Goal: Register for event/course

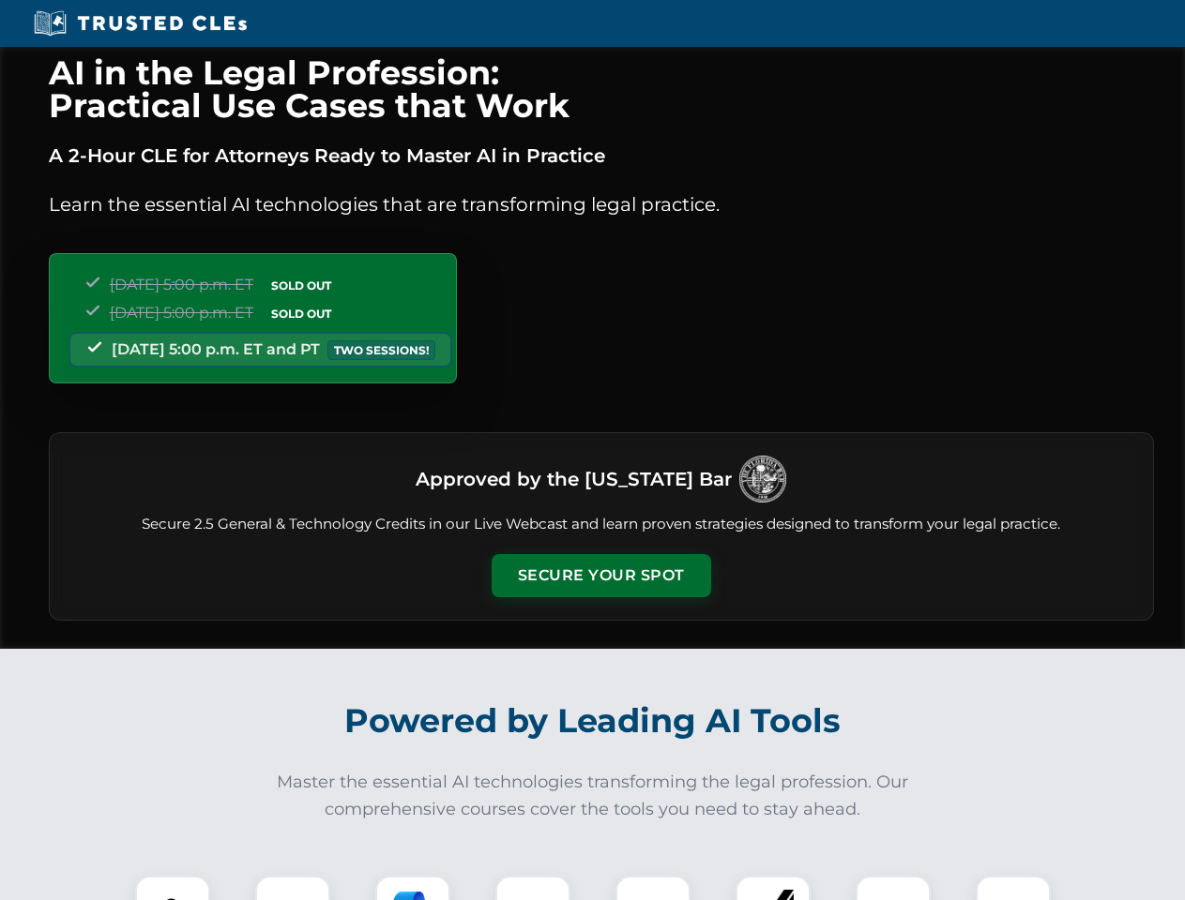
click at [600, 576] on button "Secure Your Spot" at bounding box center [600, 575] width 219 height 43
click at [173, 888] on img at bounding box center [172, 913] width 54 height 54
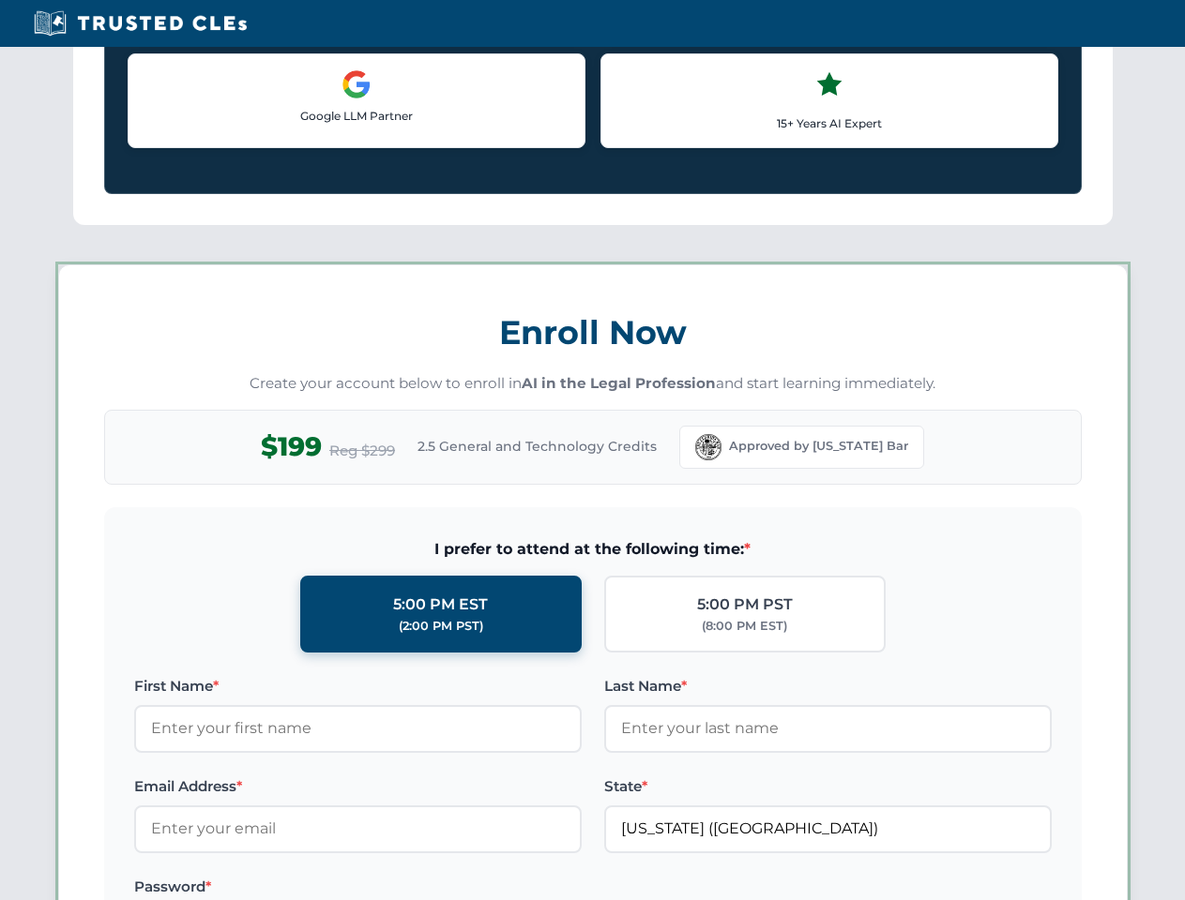
click at [413, 888] on label "Password *" at bounding box center [357, 887] width 447 height 23
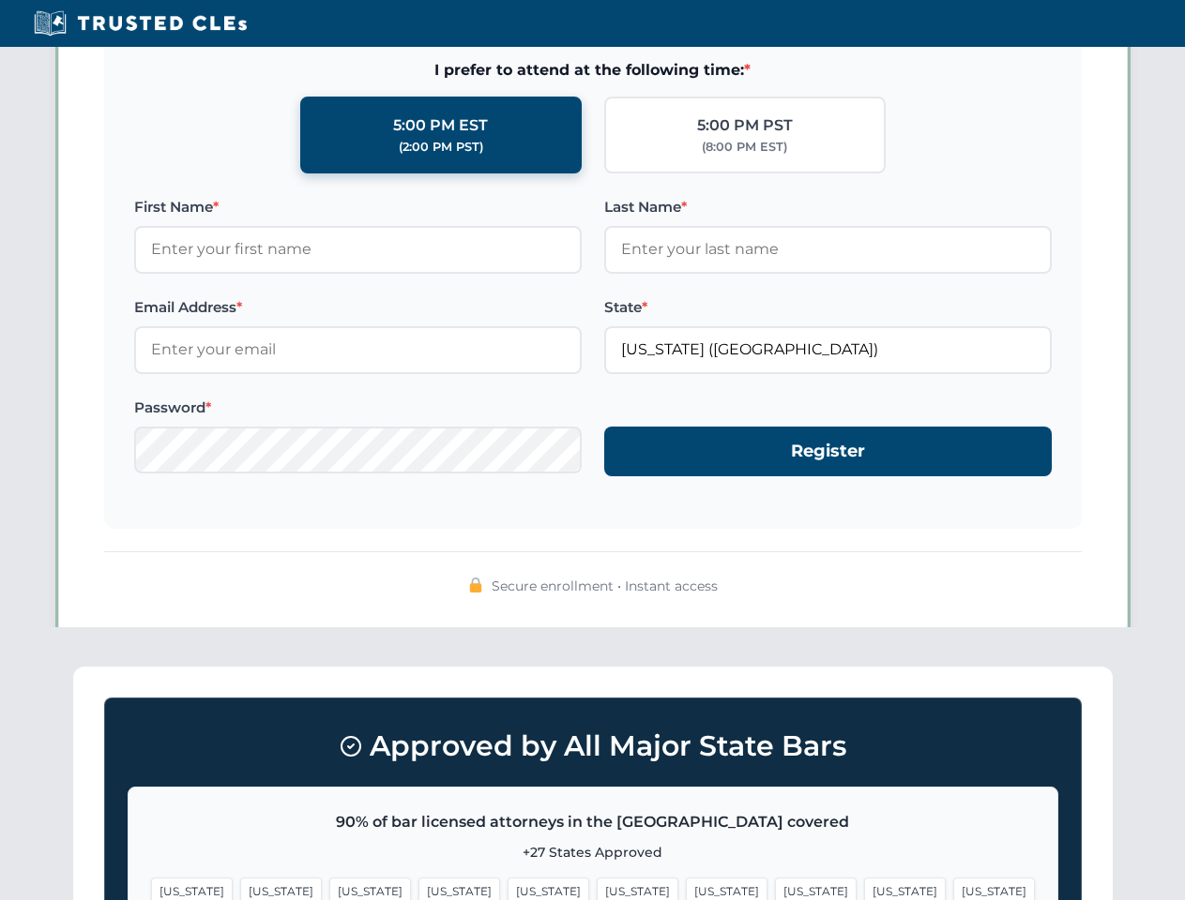
click at [864, 888] on span "[US_STATE]" at bounding box center [905, 891] width 82 height 27
